Goal: Check status: Check status

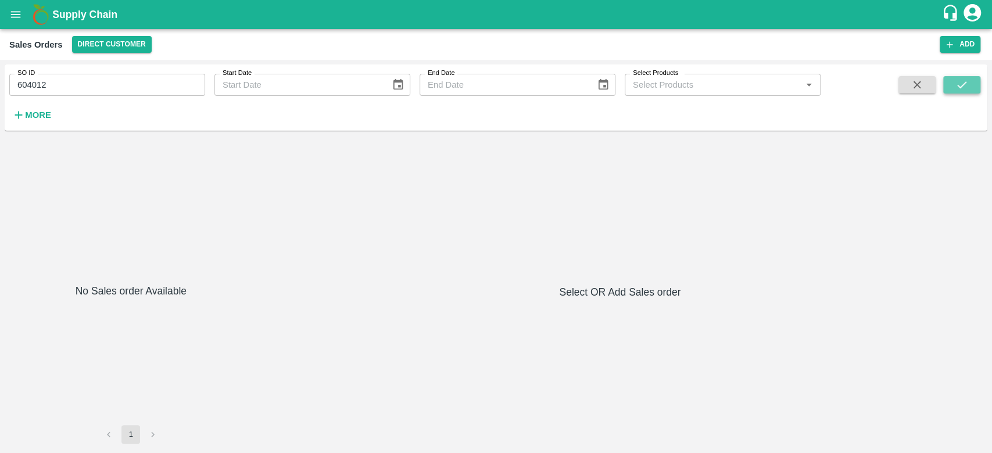
click at [949, 87] on button "submit" at bounding box center [961, 84] width 37 height 17
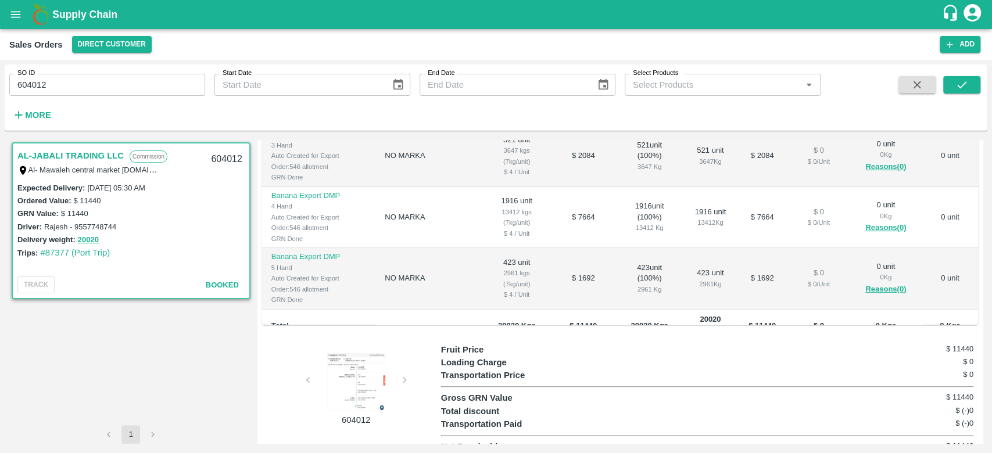
scroll to position [18, 0]
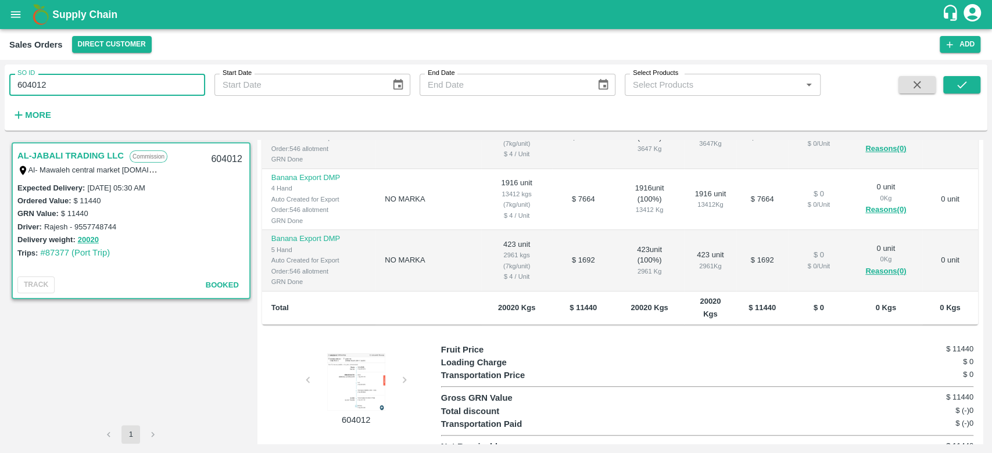
click at [121, 84] on input "604012" at bounding box center [107, 85] width 196 height 22
paste input "text"
type input "603968"
click at [955, 87] on icon "submit" at bounding box center [961, 84] width 13 height 13
